Goal: Find specific page/section: Find specific page/section

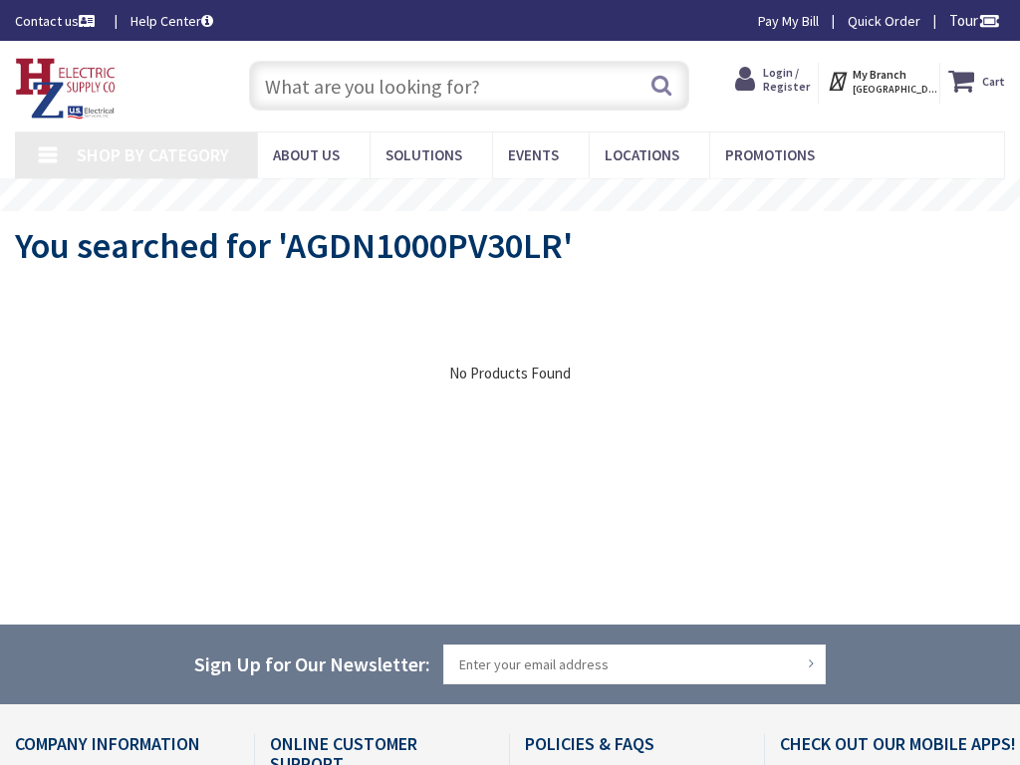
type input "Stormont, Dundas, and Glengarry County Rd 15, Moose Creek, ON K0C 1W0, Canada"
